Goal: Entertainment & Leisure: Consume media (video, audio)

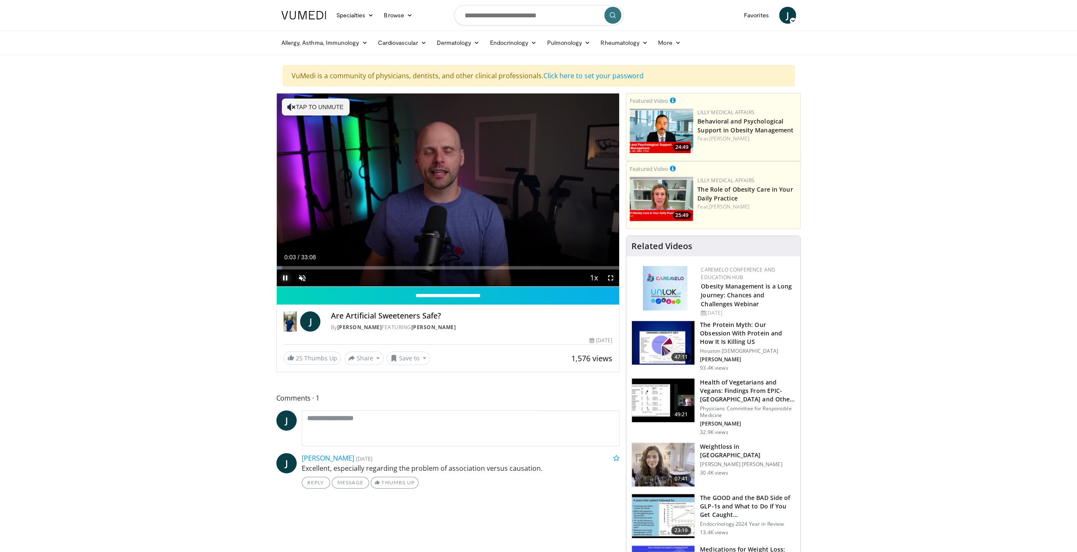
click at [285, 275] on span "Video Player" at bounding box center [285, 278] width 17 height 17
